Goal: Information Seeking & Learning: Learn about a topic

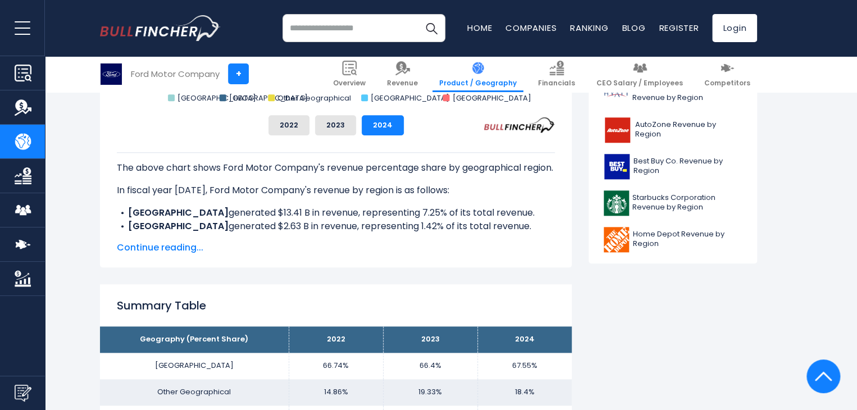
scroll to position [528, 0]
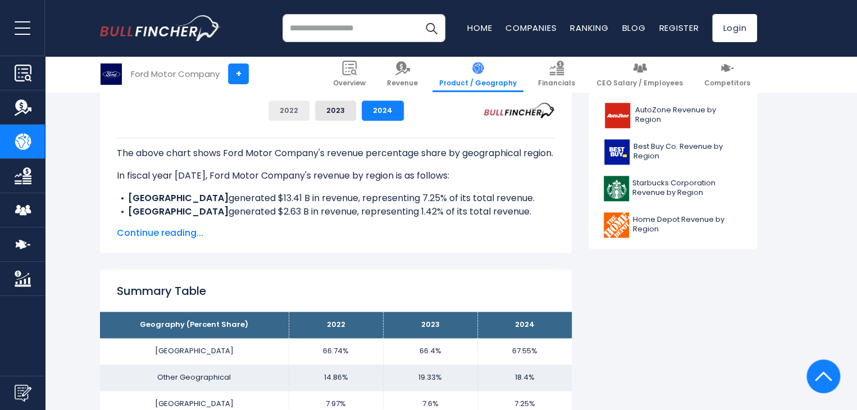
click at [301, 113] on button "2022" at bounding box center [289, 111] width 41 height 20
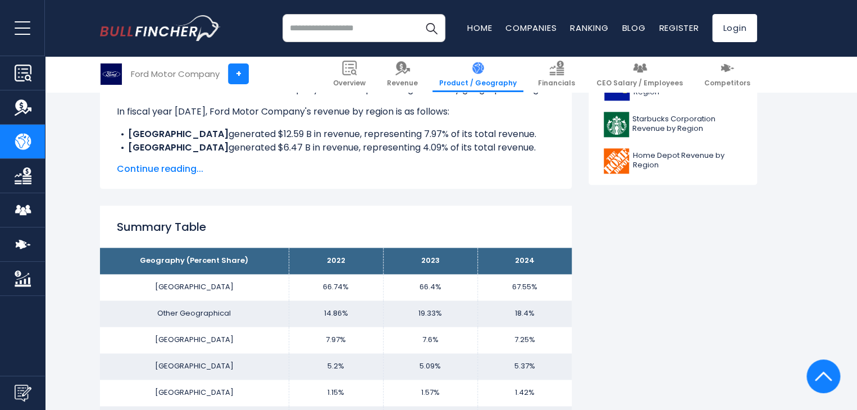
scroll to position [593, 0]
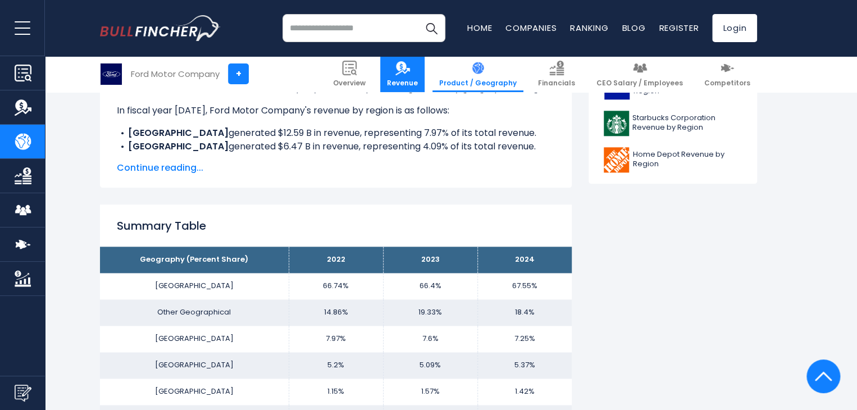
click at [402, 78] on link "Revenue" at bounding box center [402, 74] width 44 height 36
